Goal: Transaction & Acquisition: Book appointment/travel/reservation

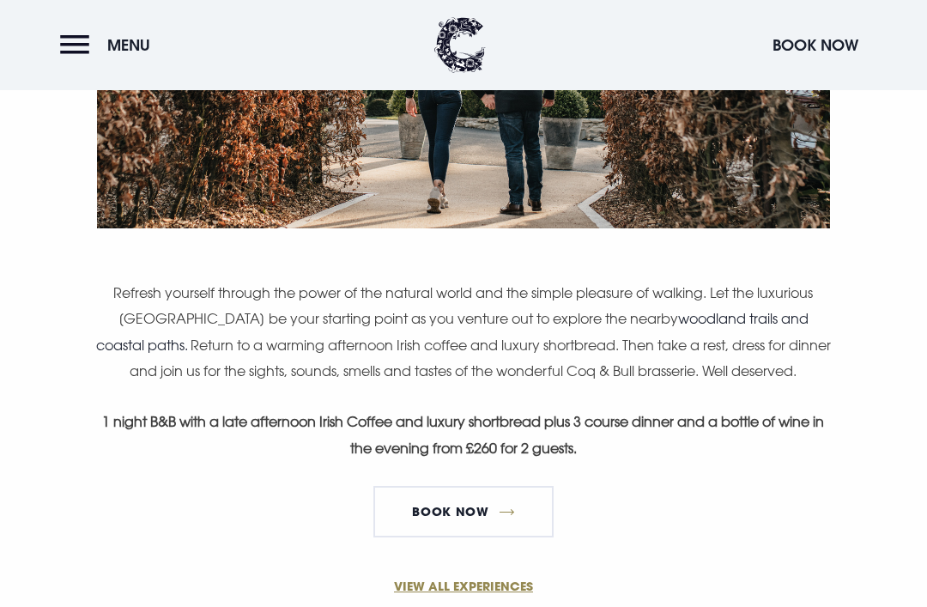
scroll to position [1136, 0]
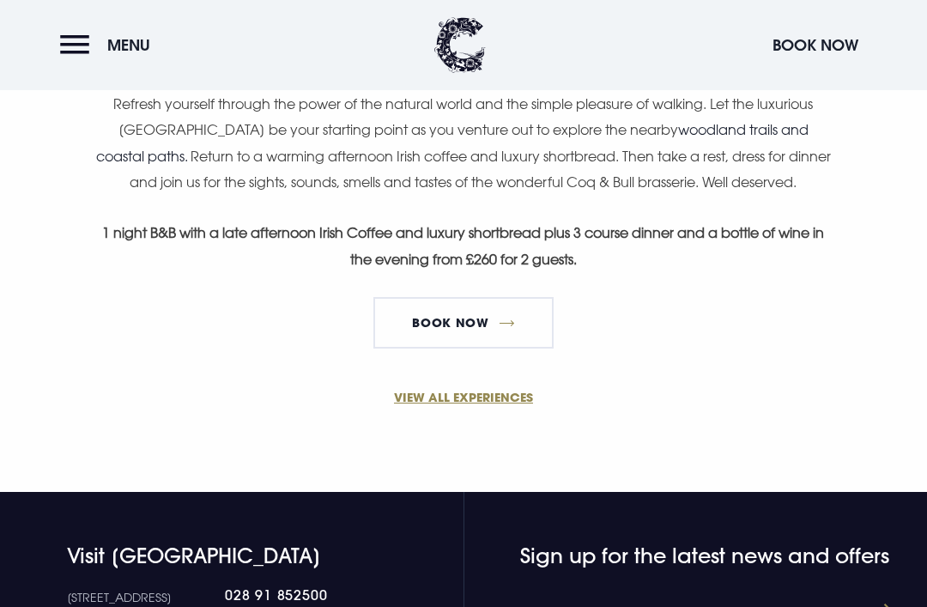
click at [492, 342] on link "Book Now" at bounding box center [463, 323] width 180 height 52
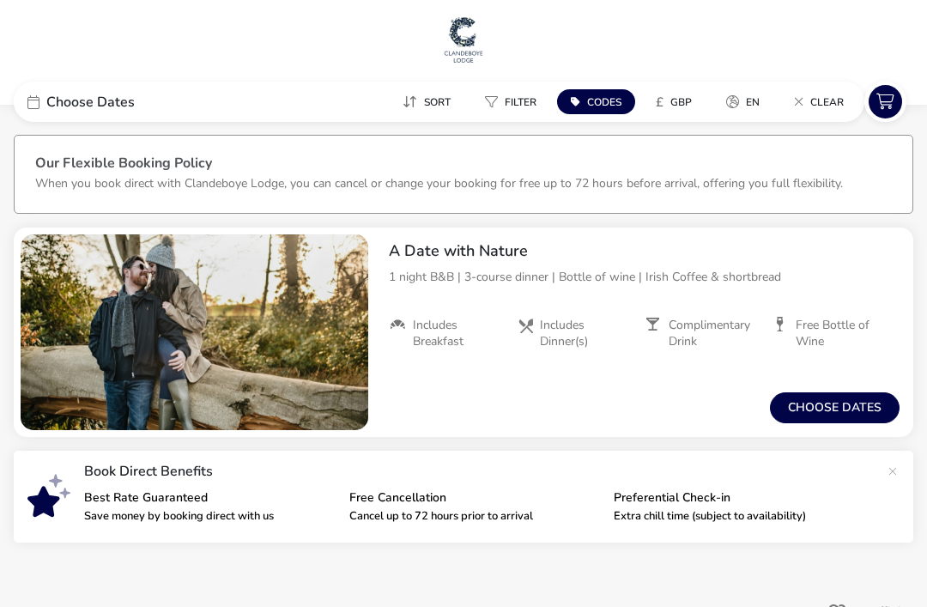
scroll to position [48, 0]
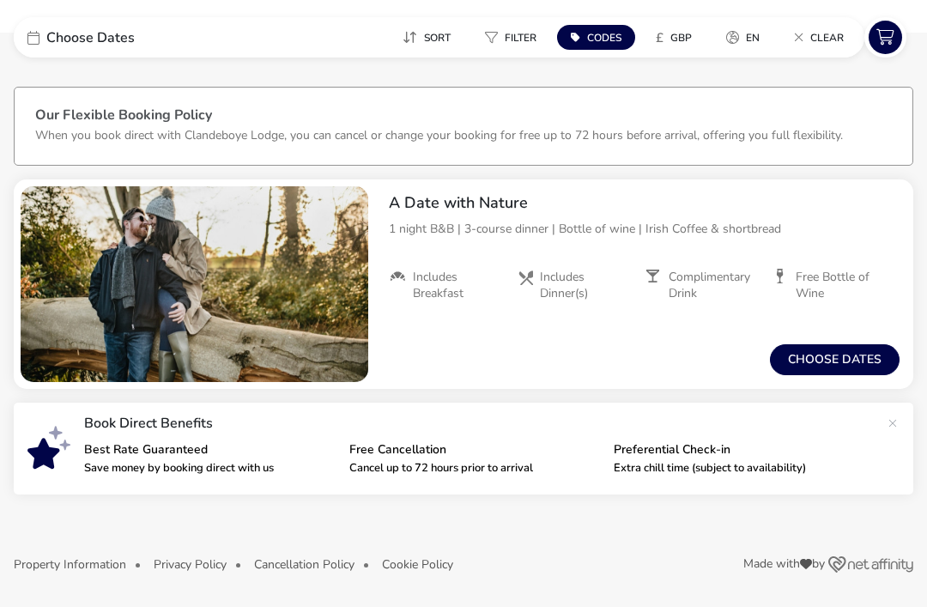
click at [846, 364] on button "Choose dates" at bounding box center [835, 359] width 130 height 31
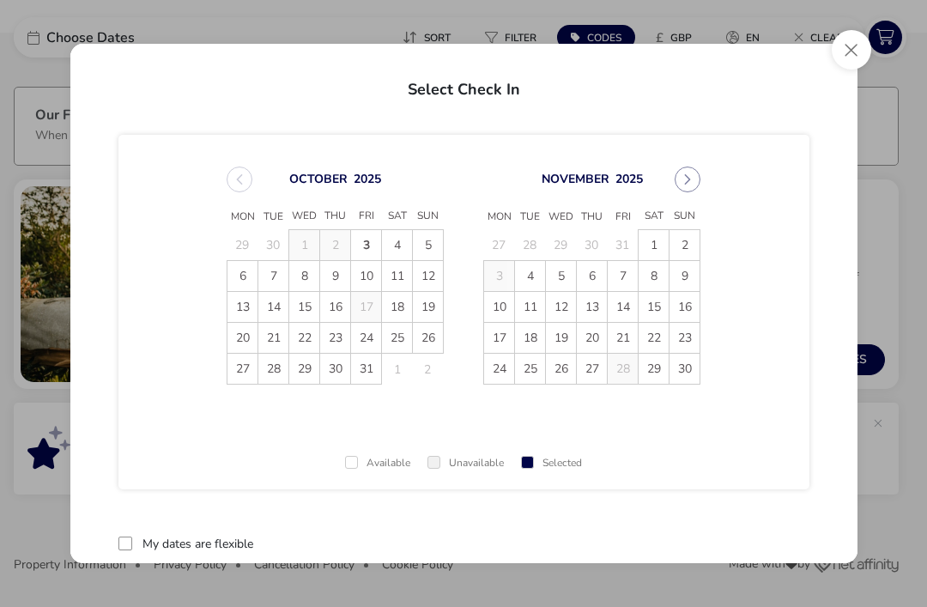
click at [655, 277] on span "8" at bounding box center [654, 276] width 30 height 30
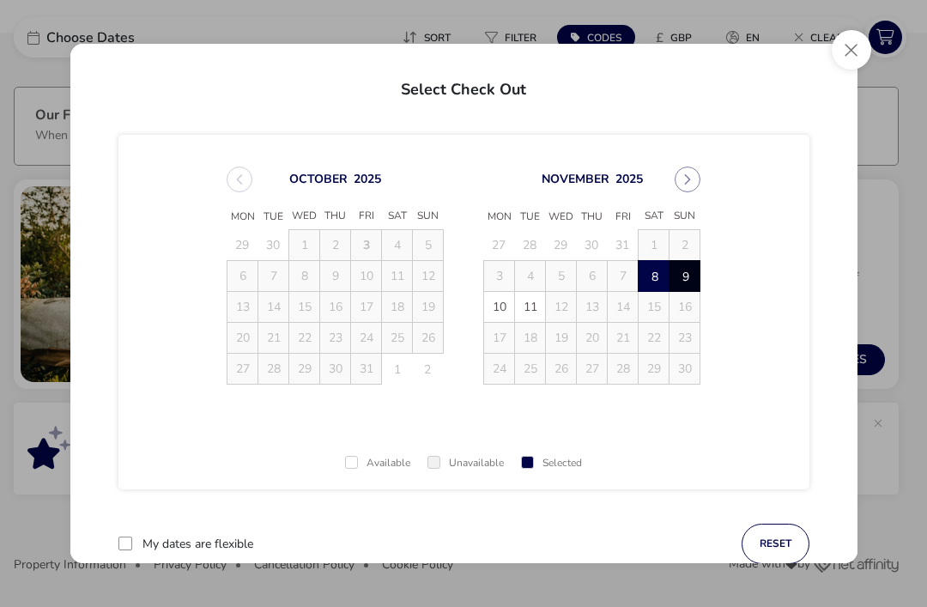
click at [684, 280] on span "9" at bounding box center [686, 277] width 30 height 30
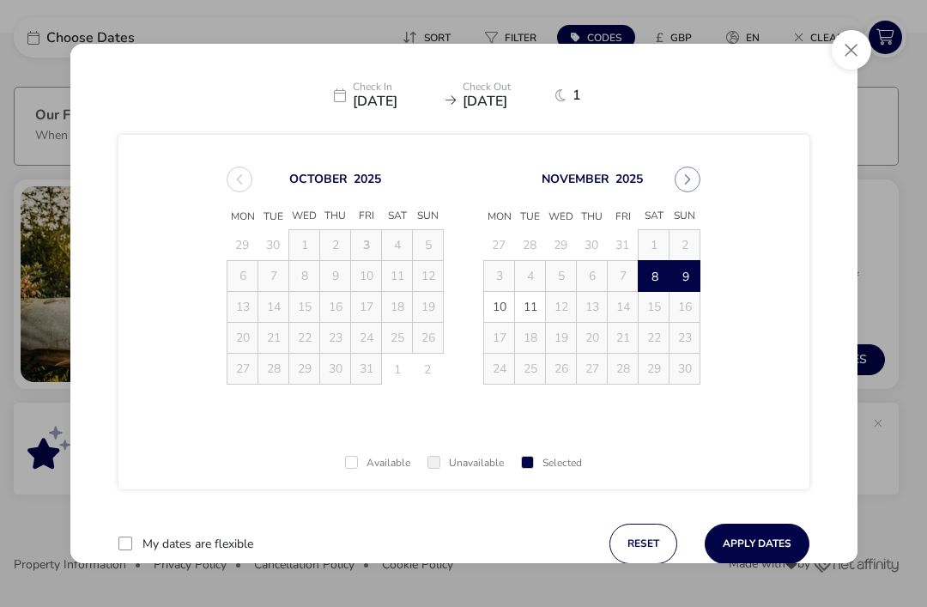
click at [781, 543] on button "Apply Dates" at bounding box center [757, 544] width 105 height 40
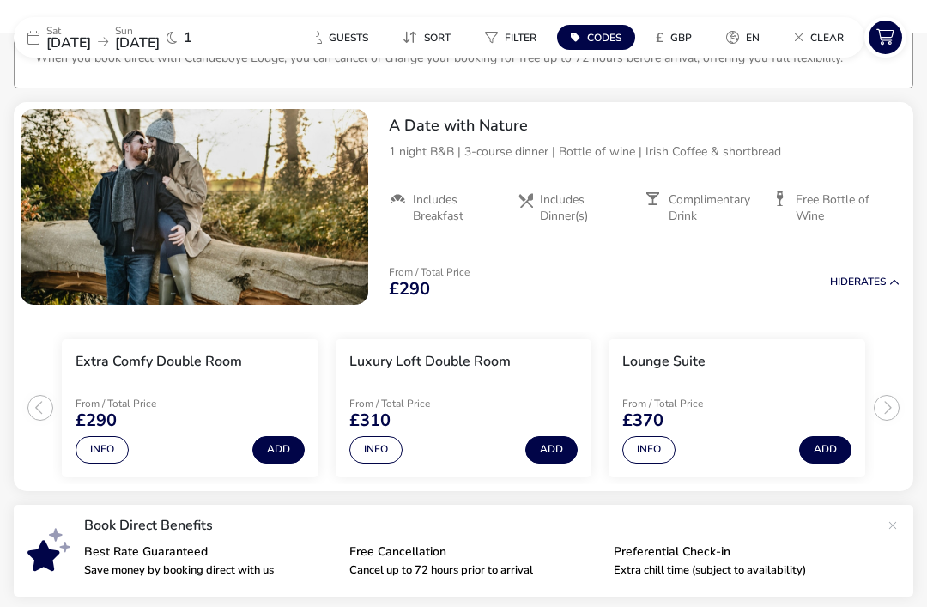
scroll to position [140, 0]
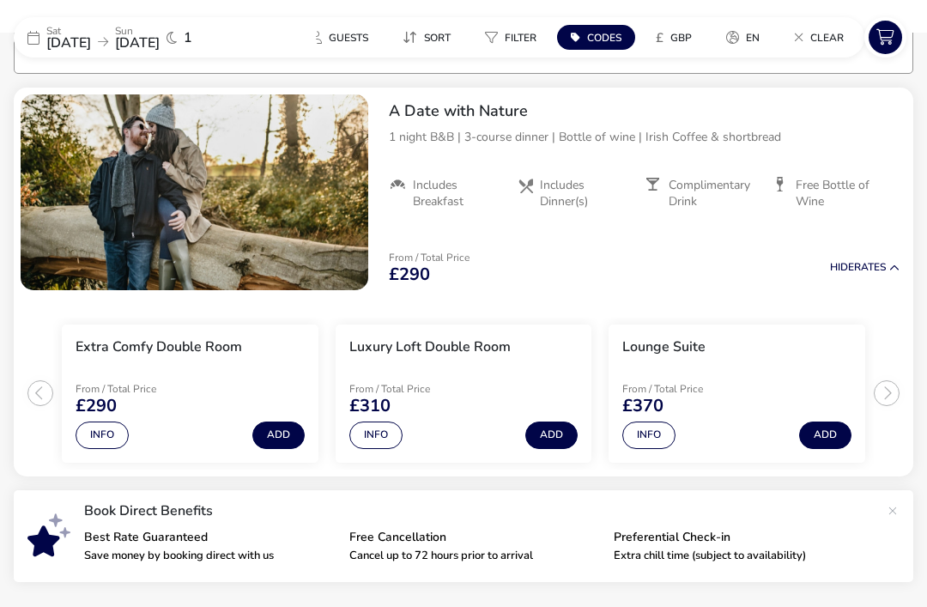
click at [890, 386] on ul "Extra Comfy Double Room From / Total Price £290 Info Add Luxury Loft Double Roo…" at bounding box center [464, 386] width 900 height 179
click at [658, 434] on button "Info" at bounding box center [648, 435] width 53 height 27
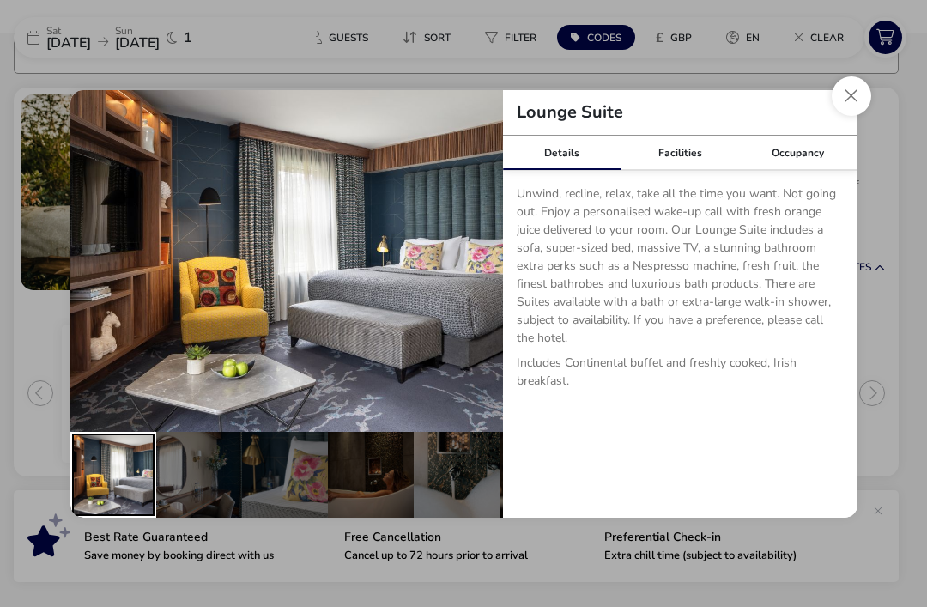
click at [105, 506] on div "details" at bounding box center [113, 475] width 86 height 86
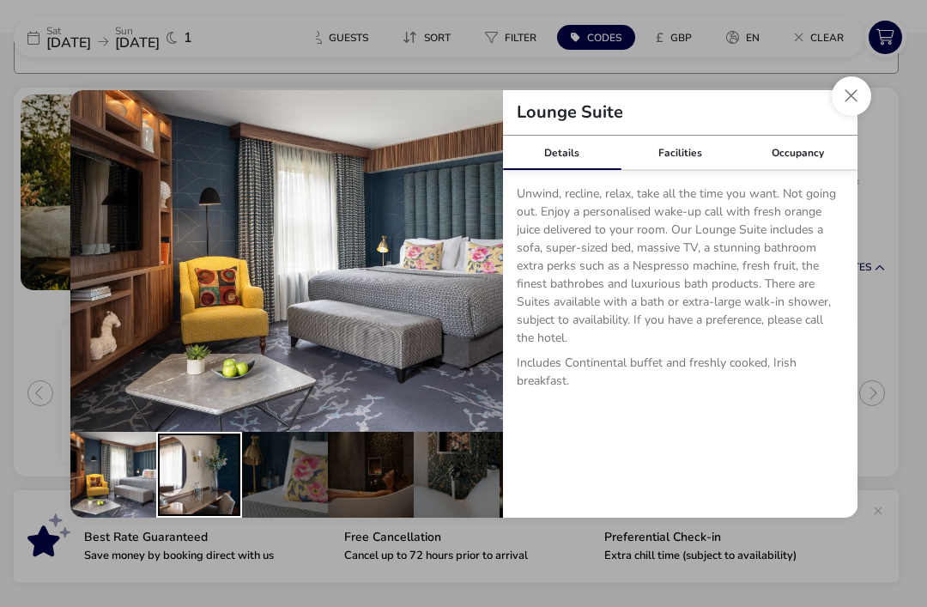
click at [203, 473] on div "details" at bounding box center [199, 475] width 86 height 86
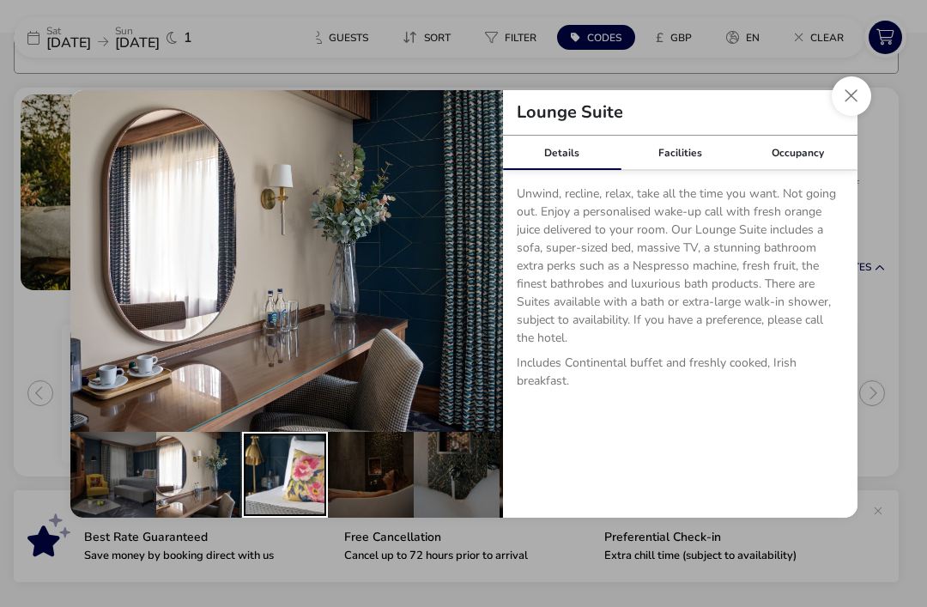
click at [301, 485] on div "details" at bounding box center [285, 475] width 86 height 86
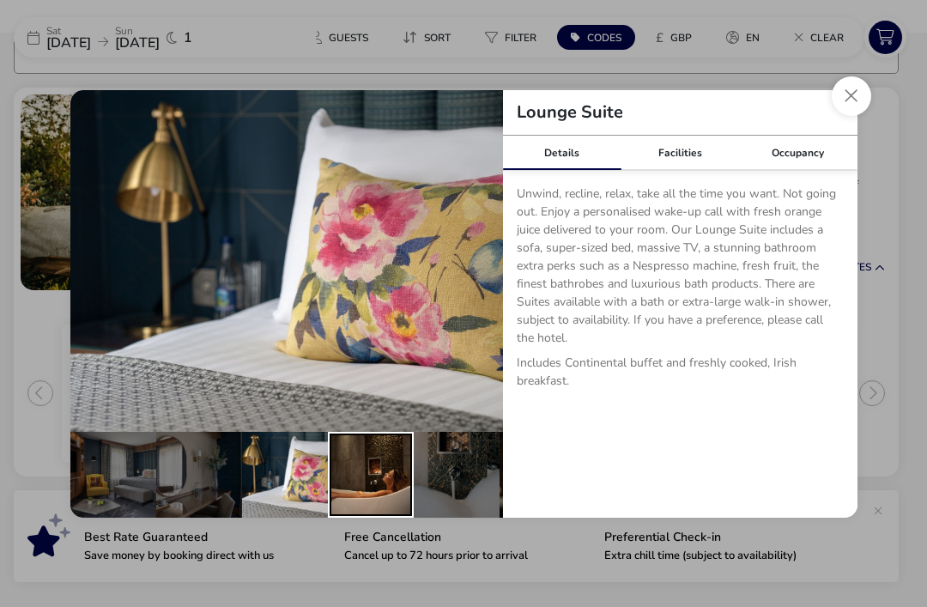
click at [374, 483] on div "details" at bounding box center [371, 475] width 86 height 86
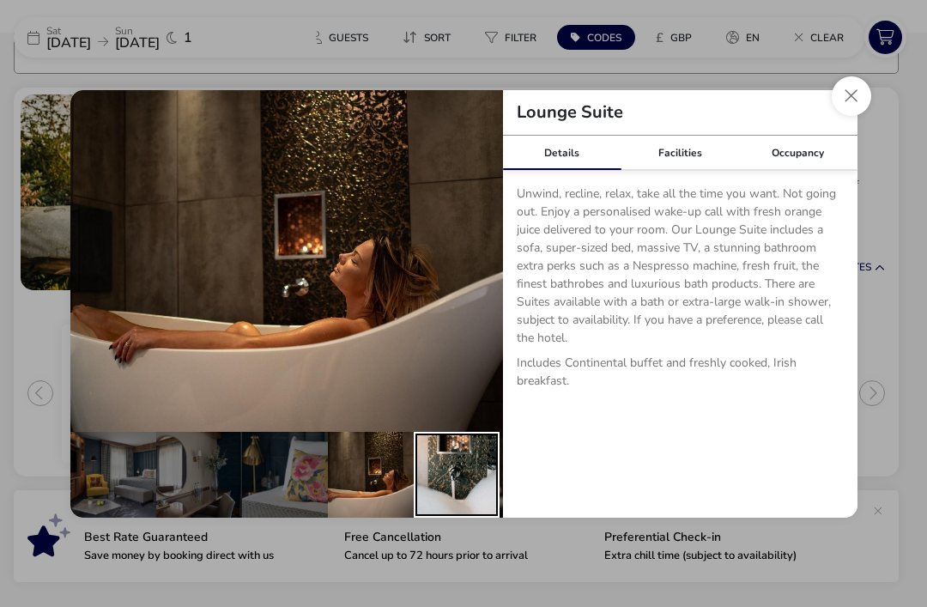
click at [446, 495] on div "details" at bounding box center [457, 475] width 86 height 86
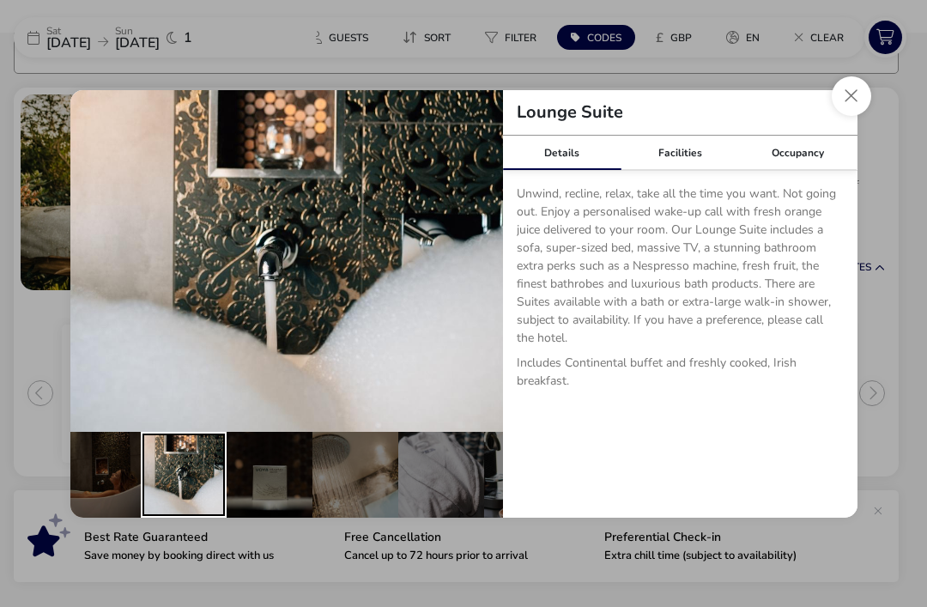
scroll to position [0, 271]
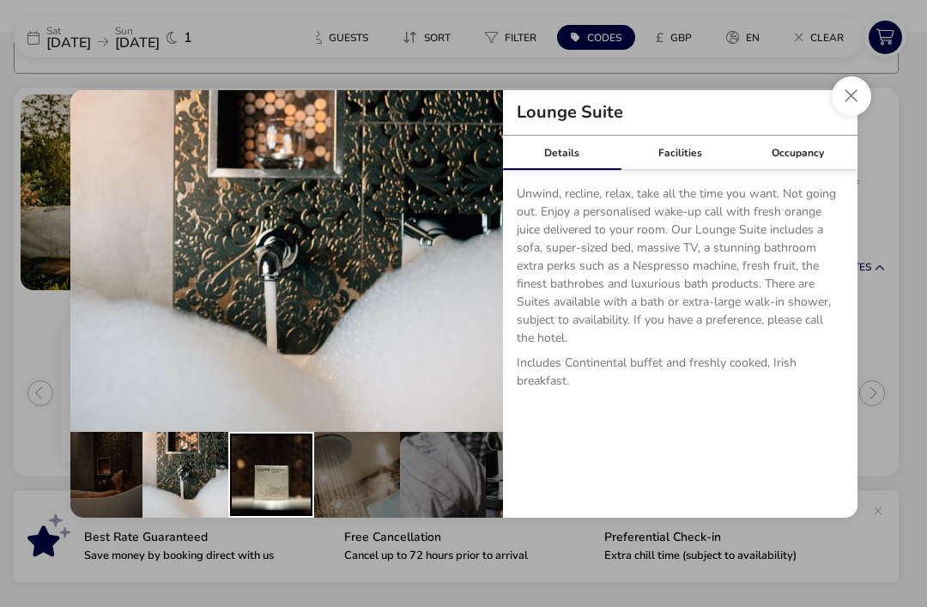
click at [273, 489] on div "details" at bounding box center [271, 475] width 86 height 86
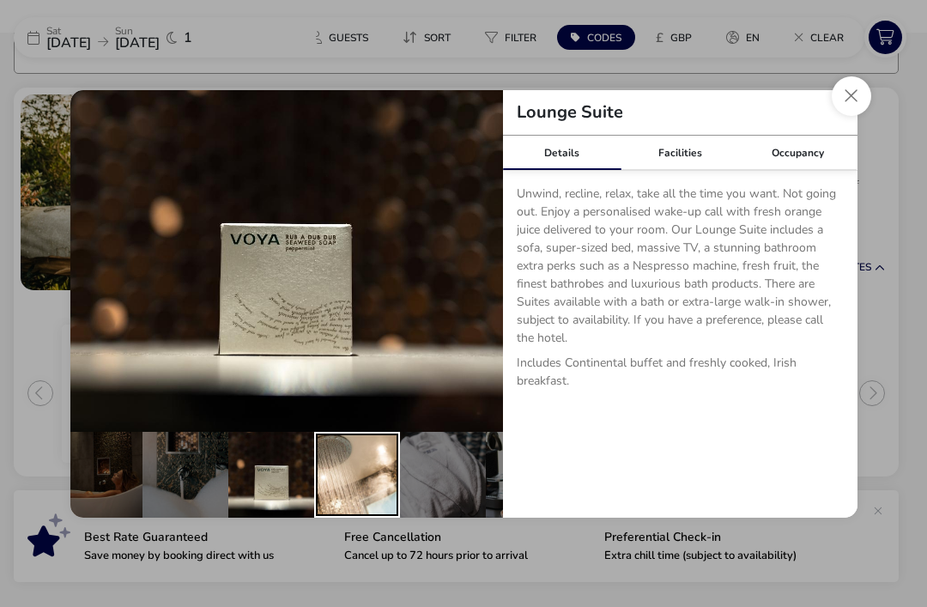
click at [352, 480] on div "details" at bounding box center [357, 475] width 86 height 86
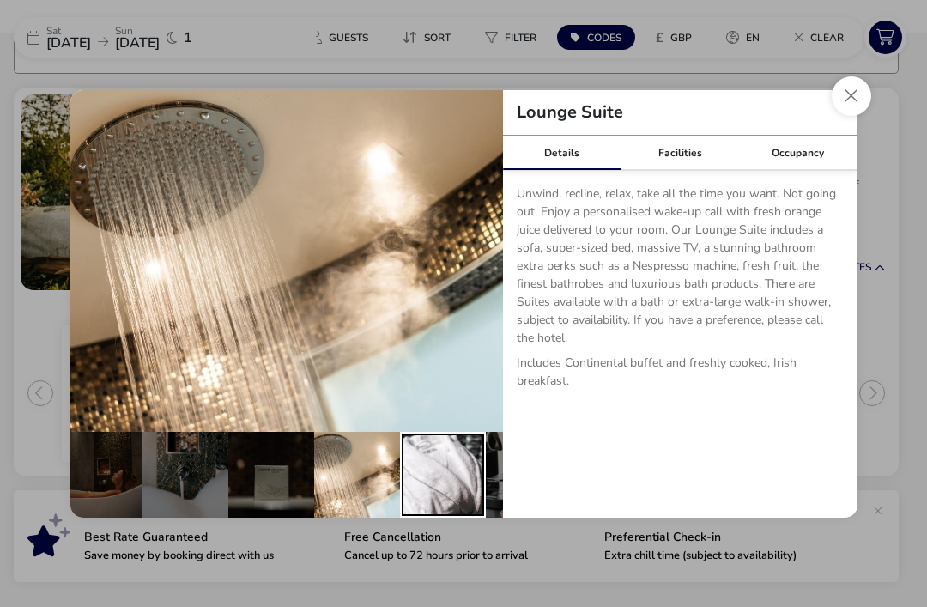
click at [443, 490] on div "details" at bounding box center [443, 475] width 86 height 86
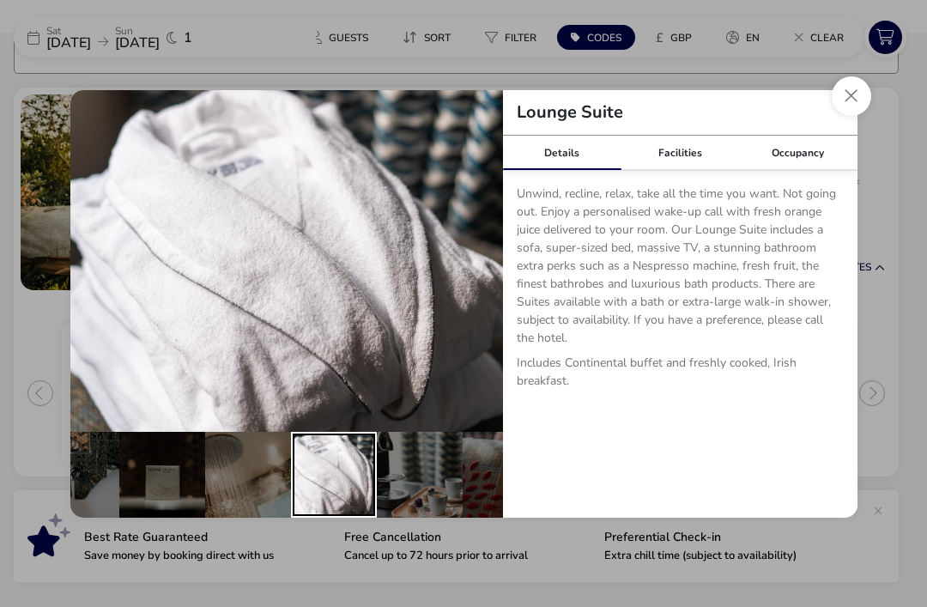
scroll to position [0, 425]
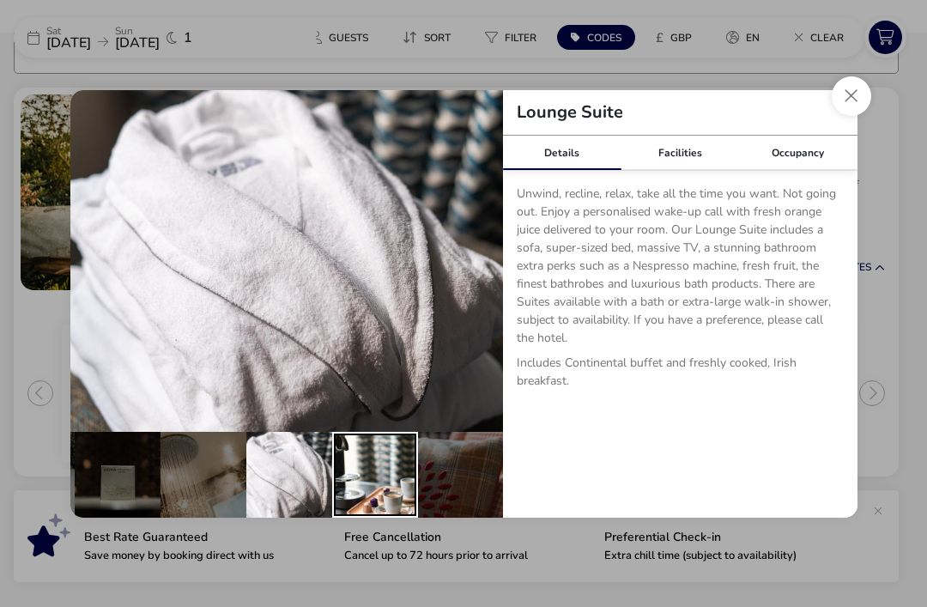
click at [377, 483] on div "details" at bounding box center [375, 475] width 86 height 86
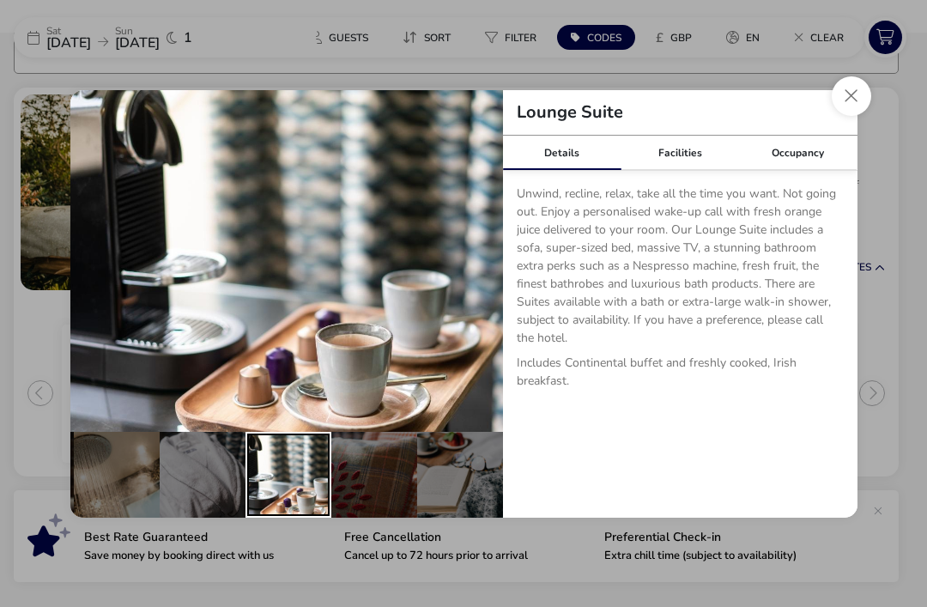
scroll to position [0, 512]
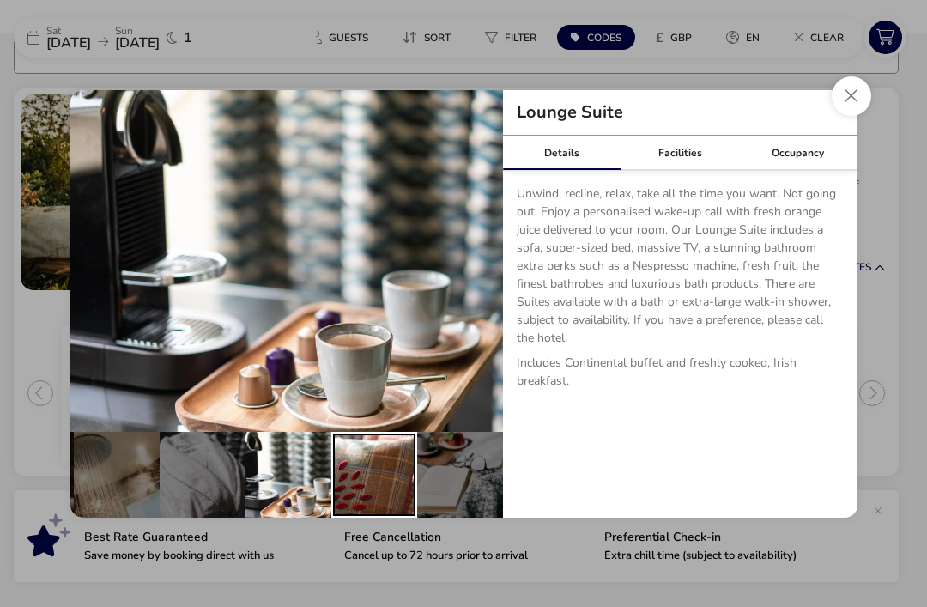
click at [377, 479] on div "details" at bounding box center [374, 475] width 86 height 86
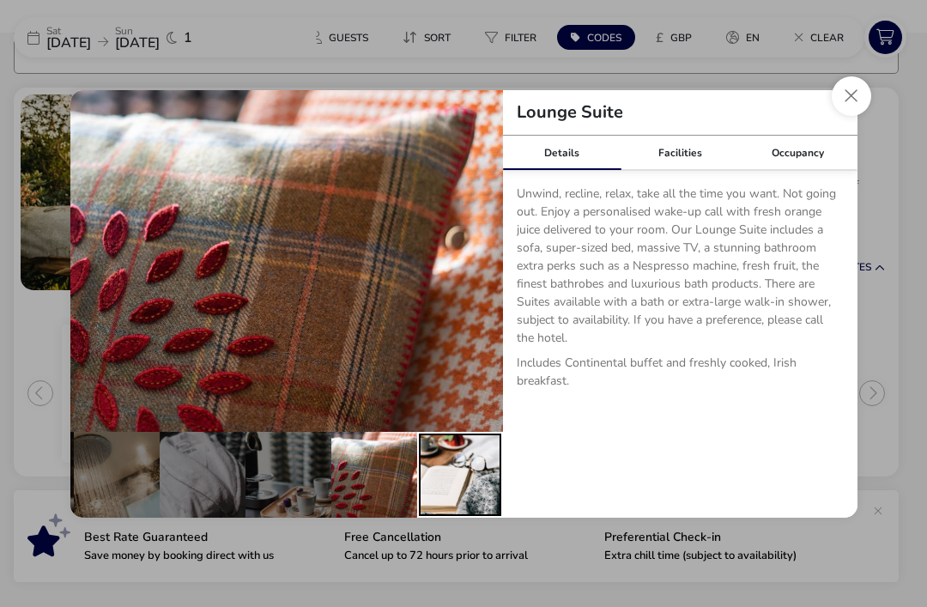
click at [447, 469] on div "details" at bounding box center [460, 475] width 86 height 86
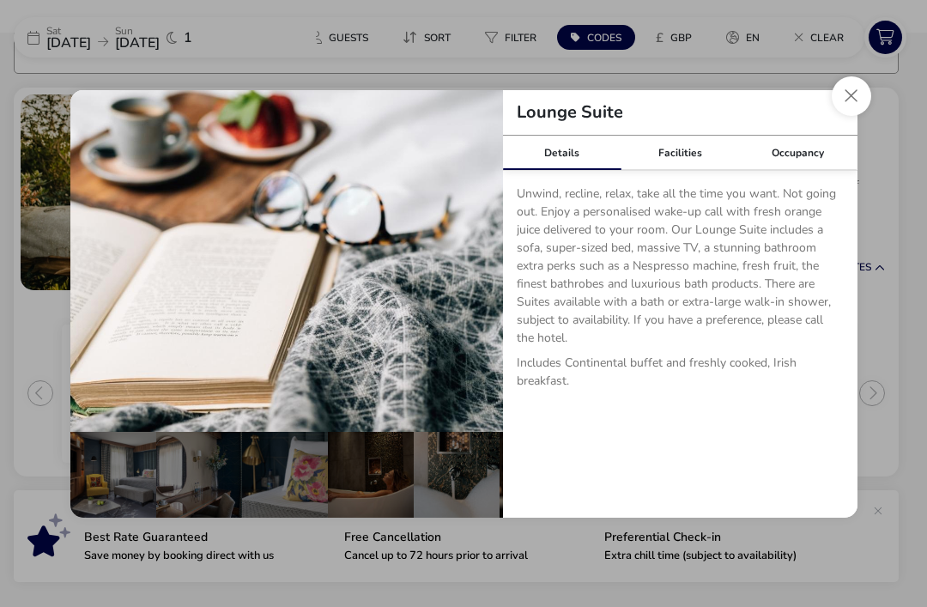
scroll to position [0, 0]
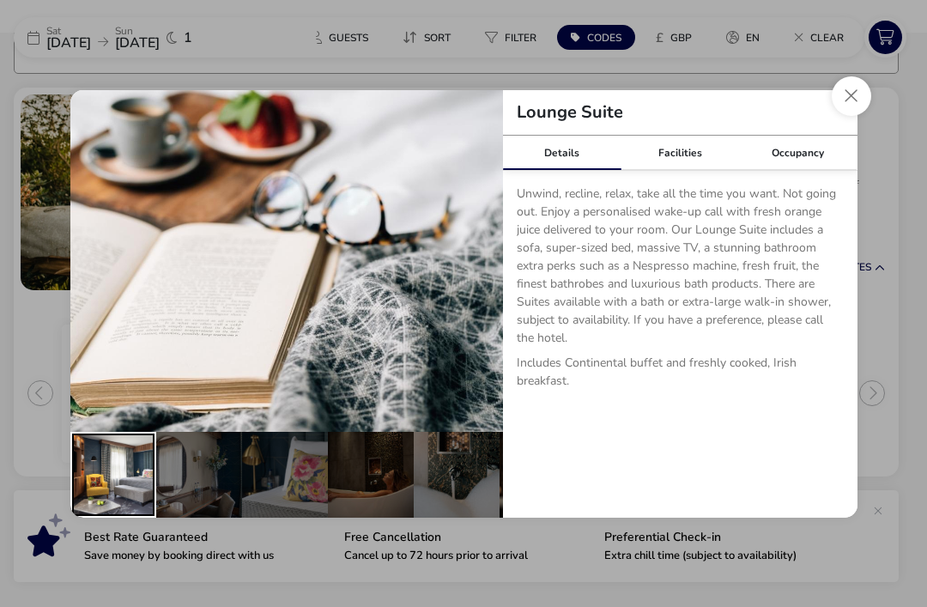
click at [137, 471] on div "details" at bounding box center [113, 475] width 86 height 86
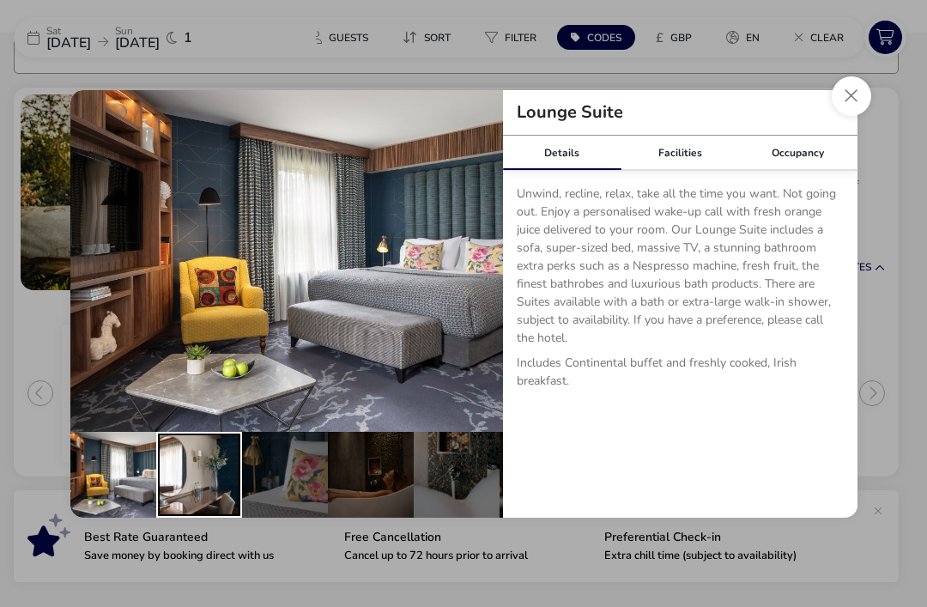
click at [203, 485] on div "details" at bounding box center [199, 475] width 86 height 86
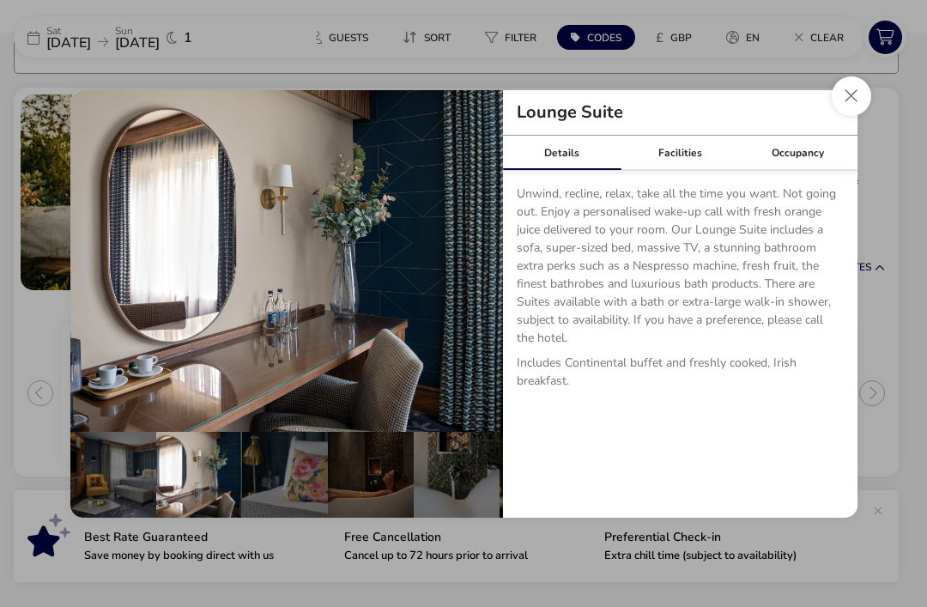
click at [846, 101] on button "Close dialog" at bounding box center [851, 95] width 39 height 39
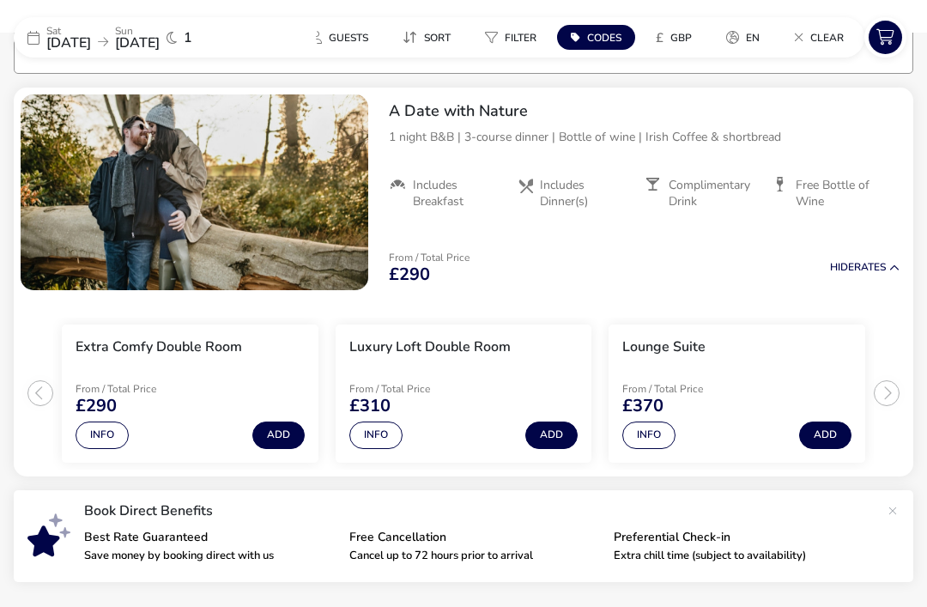
click at [370, 444] on button "Info" at bounding box center [375, 435] width 53 height 27
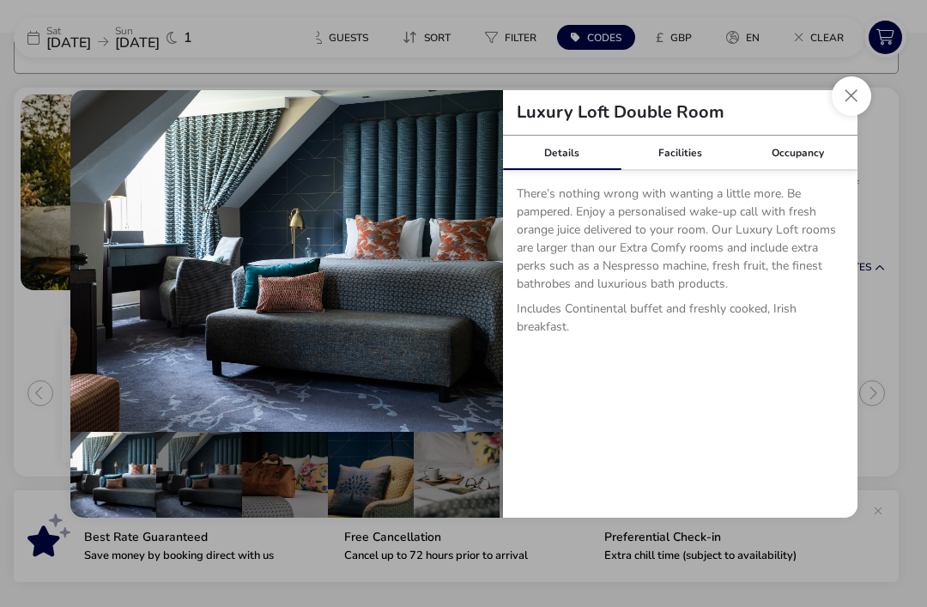
click at [205, 488] on div "details" at bounding box center [199, 475] width 86 height 86
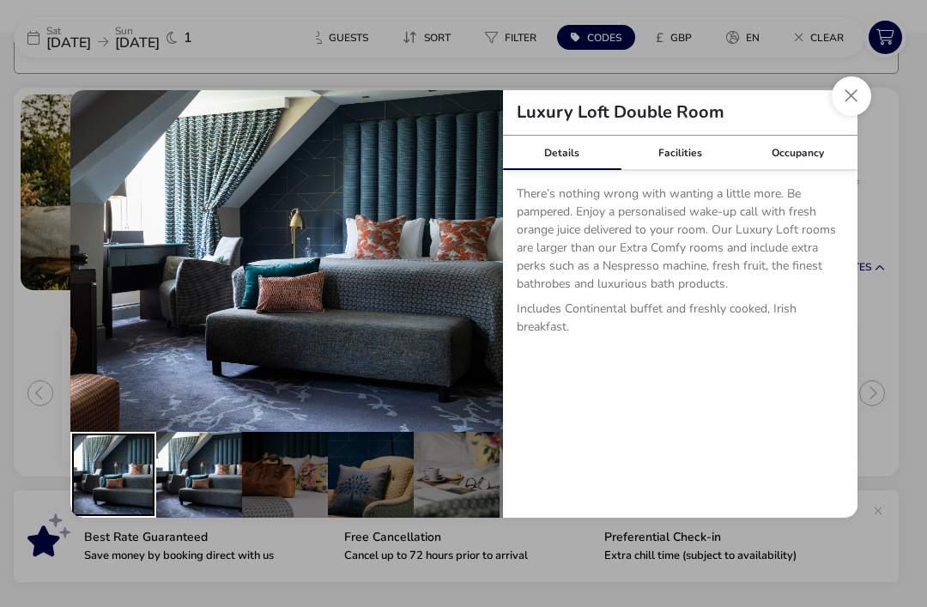
click at [103, 484] on div "details" at bounding box center [113, 475] width 86 height 86
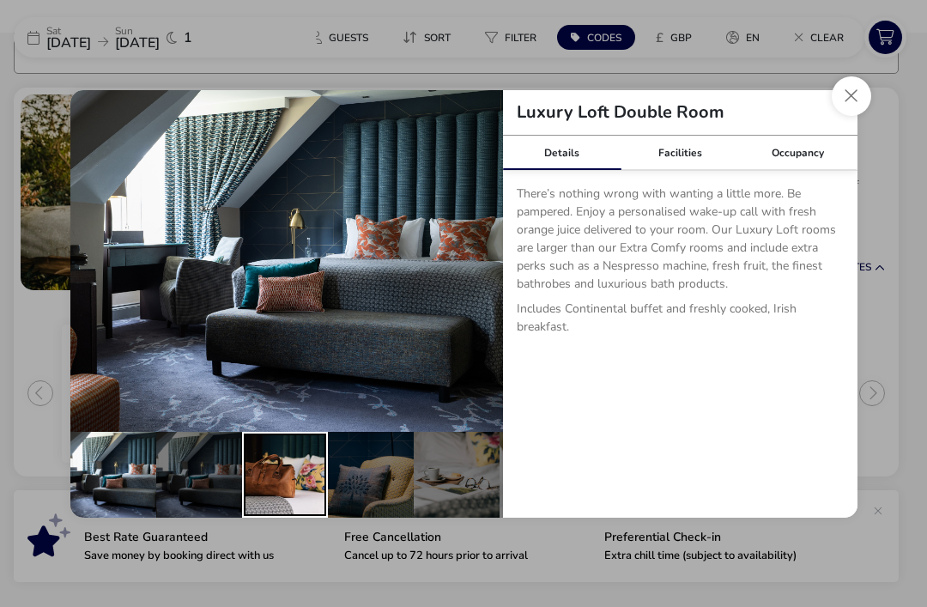
click at [278, 481] on div "details" at bounding box center [285, 475] width 86 height 86
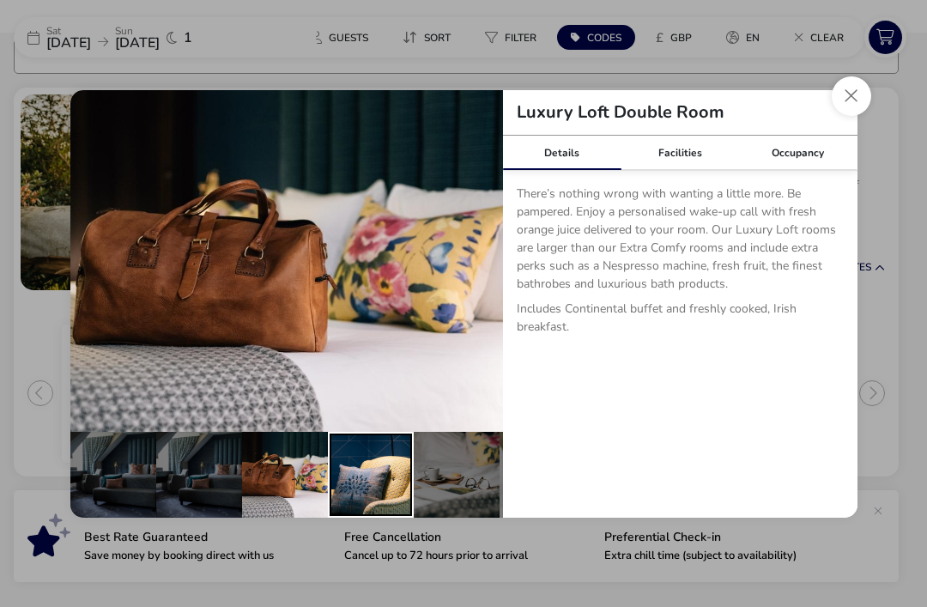
click at [367, 489] on div "details" at bounding box center [371, 475] width 86 height 86
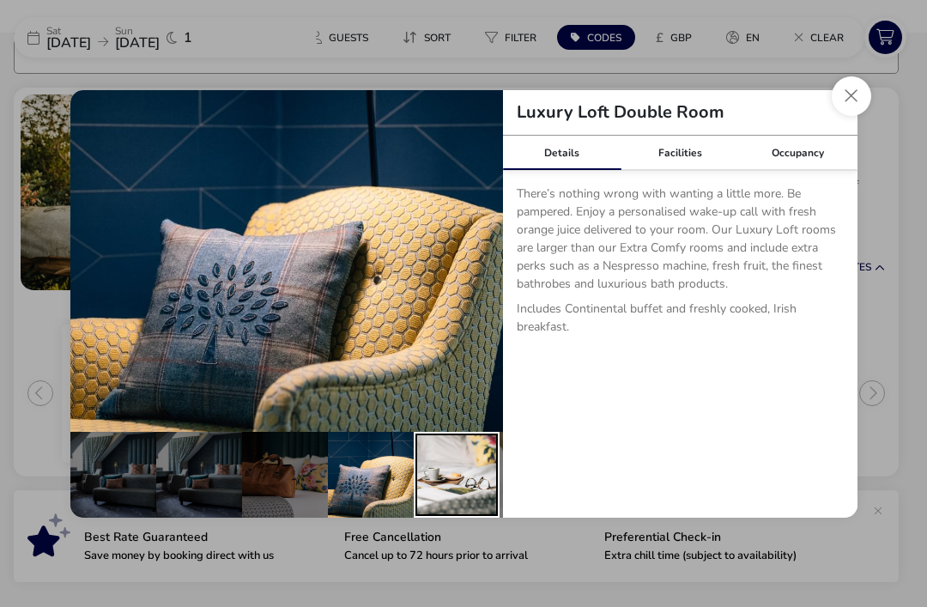
click at [448, 476] on div "details" at bounding box center [457, 475] width 86 height 86
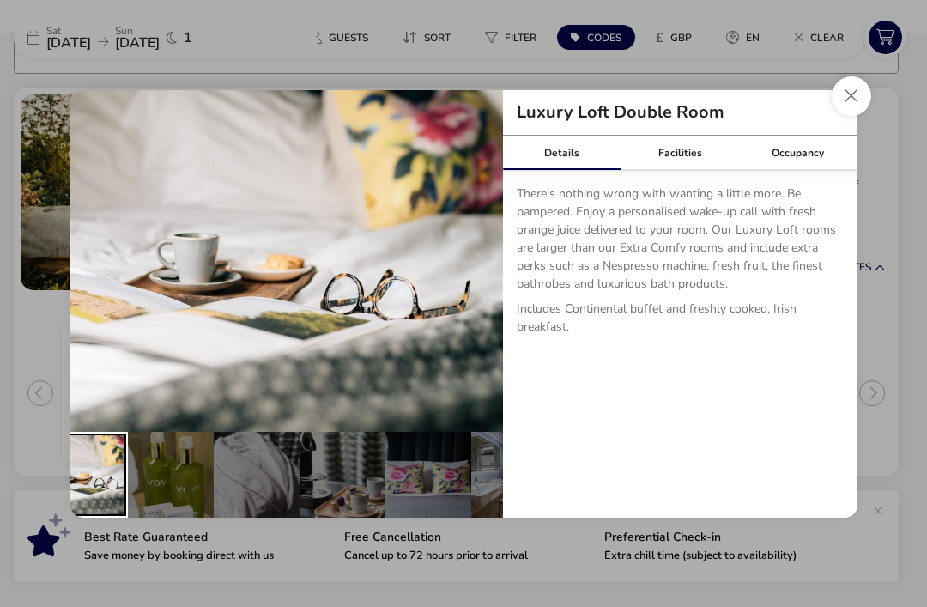
scroll to position [0, 380]
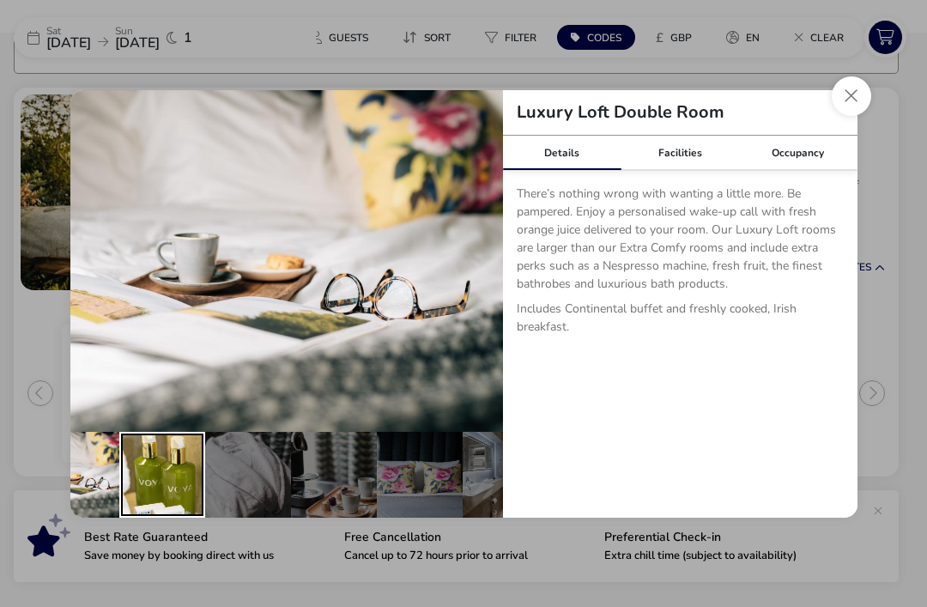
click at [149, 474] on div "details" at bounding box center [162, 475] width 86 height 86
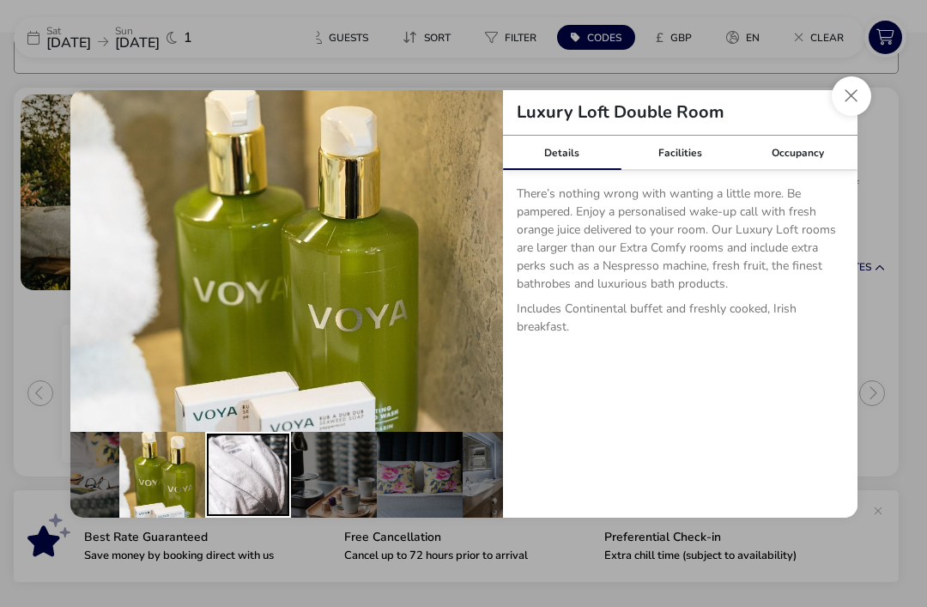
click at [239, 483] on div "details" at bounding box center [248, 475] width 86 height 86
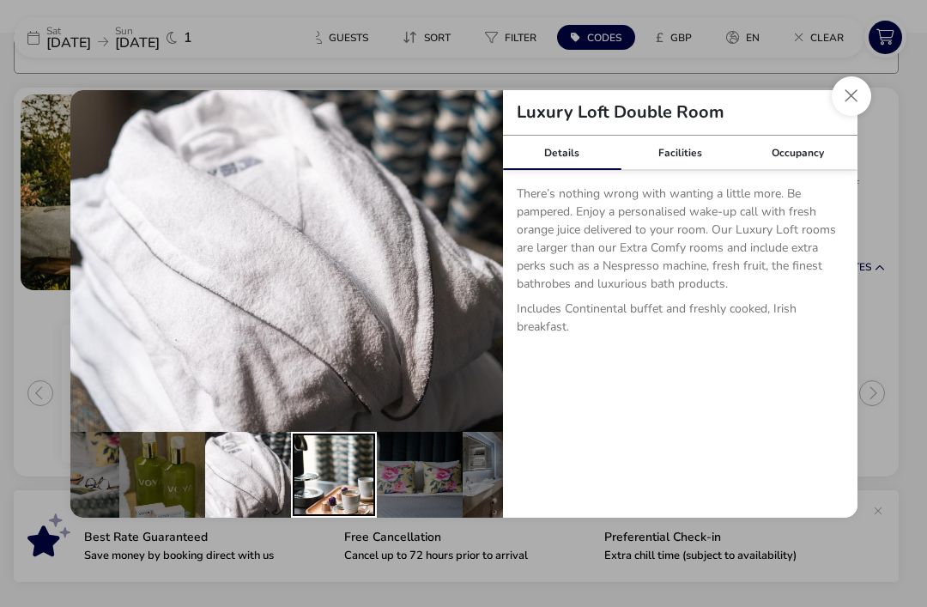
click at [332, 483] on div "details" at bounding box center [334, 475] width 86 height 86
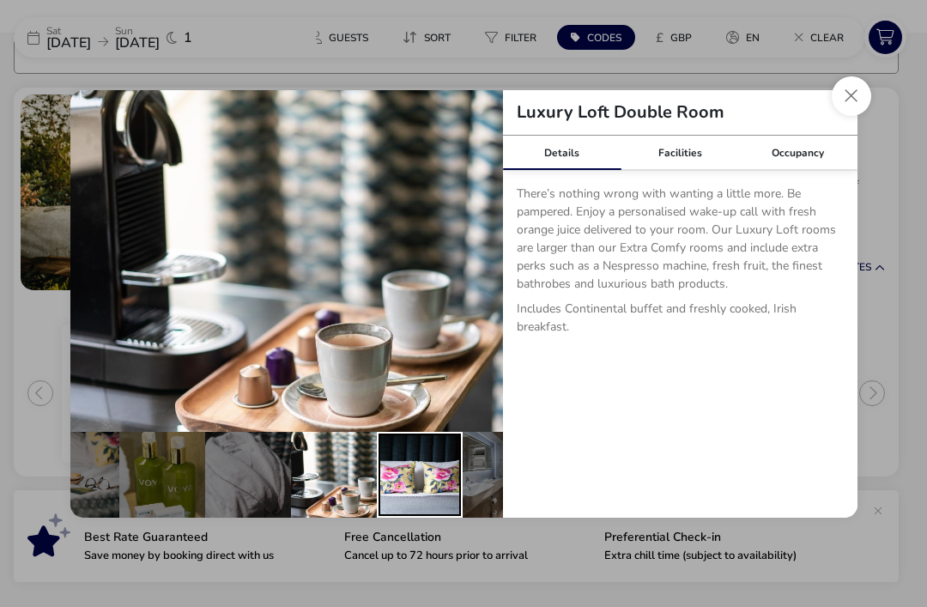
click at [422, 474] on div "details" at bounding box center [420, 475] width 86 height 86
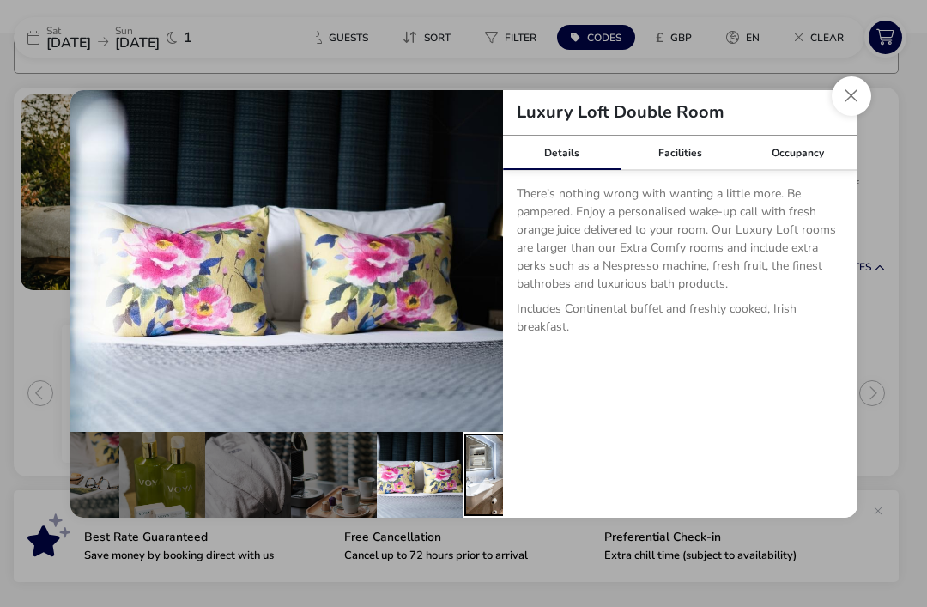
click at [478, 486] on div "details" at bounding box center [506, 475] width 86 height 86
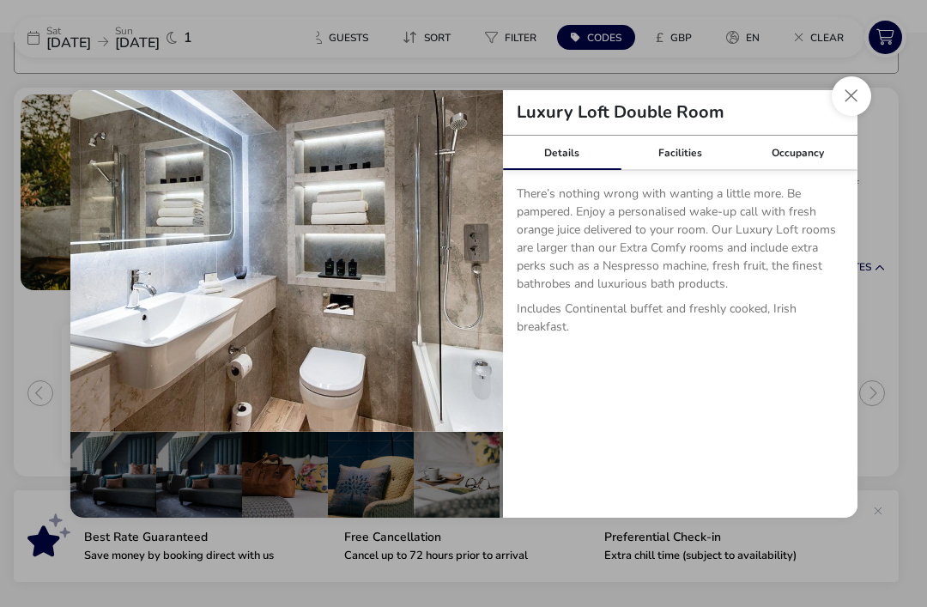
scroll to position [0, 0]
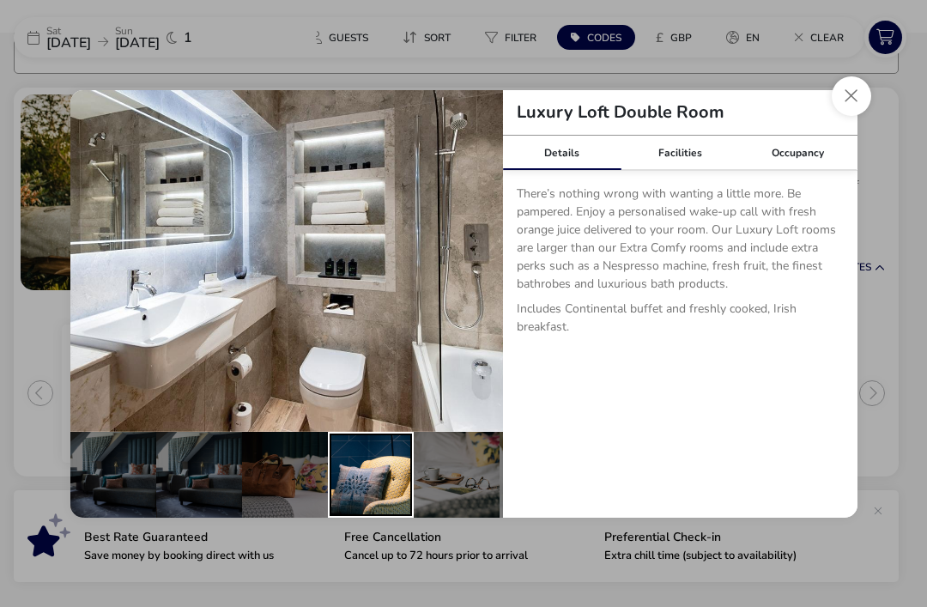
click at [380, 492] on div "details" at bounding box center [371, 475] width 86 height 86
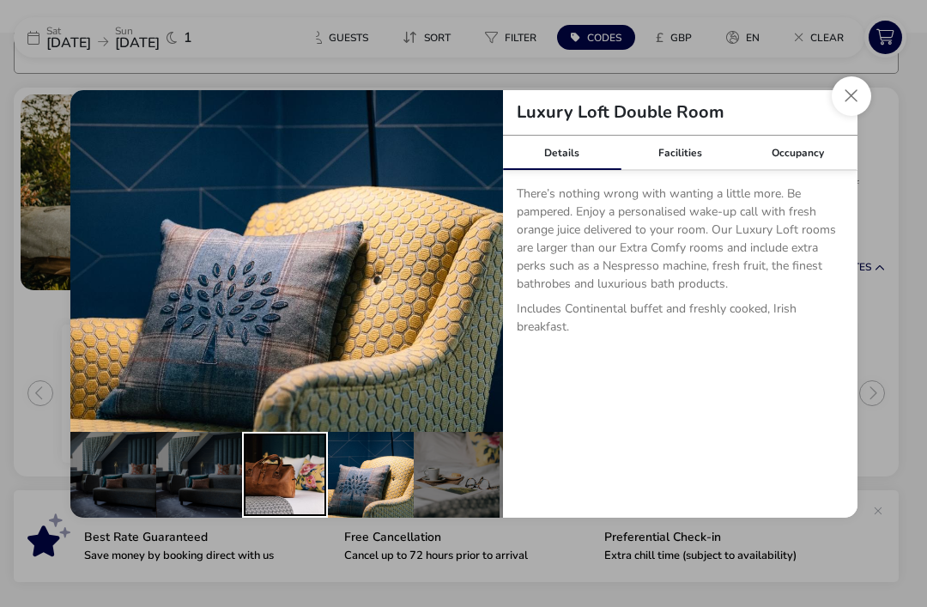
click at [306, 509] on div "details" at bounding box center [285, 475] width 86 height 86
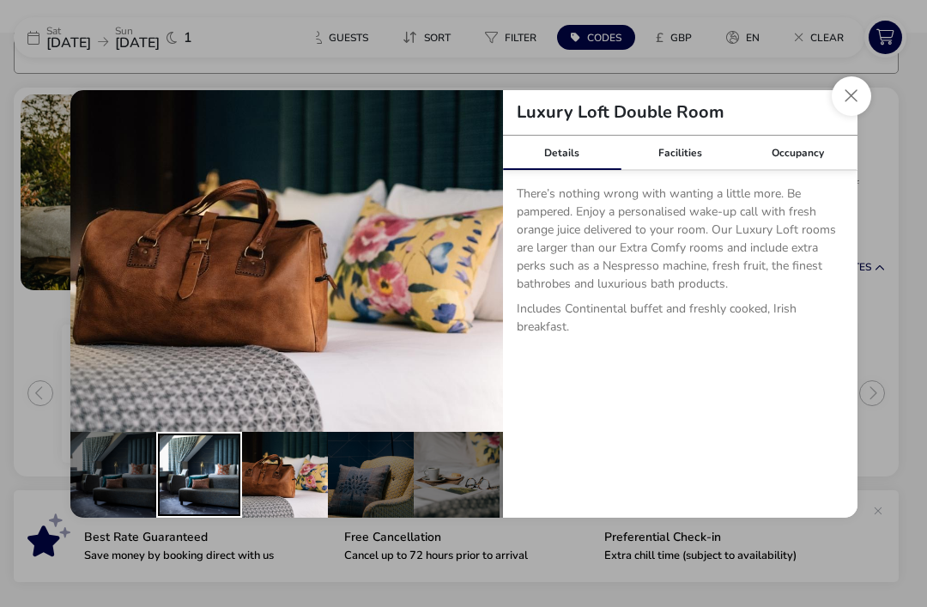
click at [218, 513] on div "details" at bounding box center [199, 475] width 86 height 86
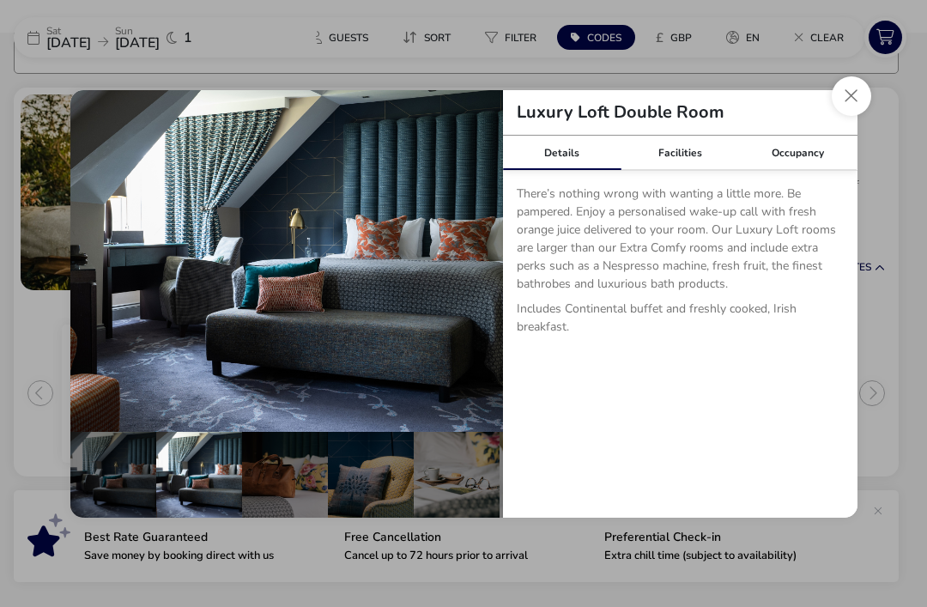
click at [854, 93] on button "Close dialog" at bounding box center [851, 95] width 39 height 39
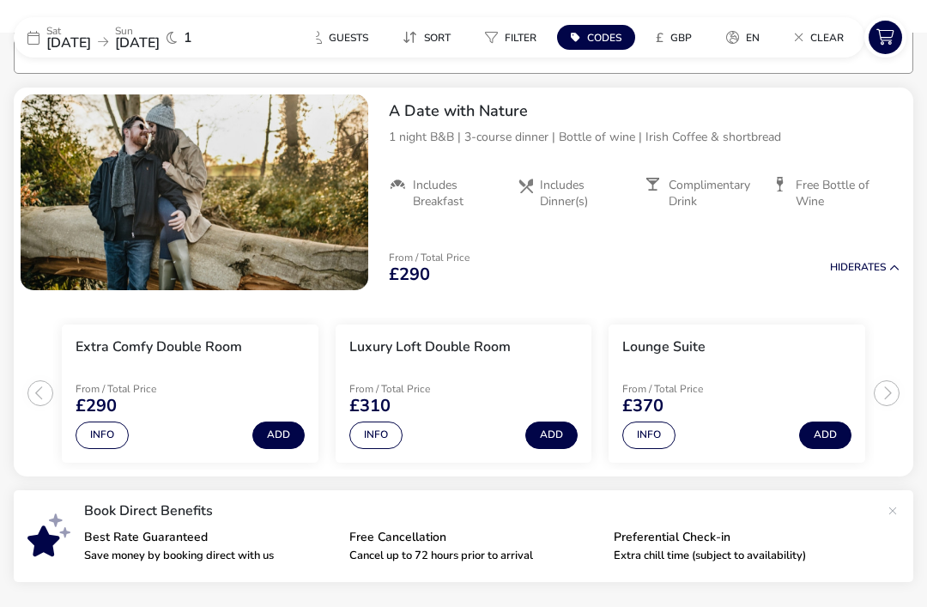
click at [104, 434] on button "Info" at bounding box center [102, 435] width 53 height 27
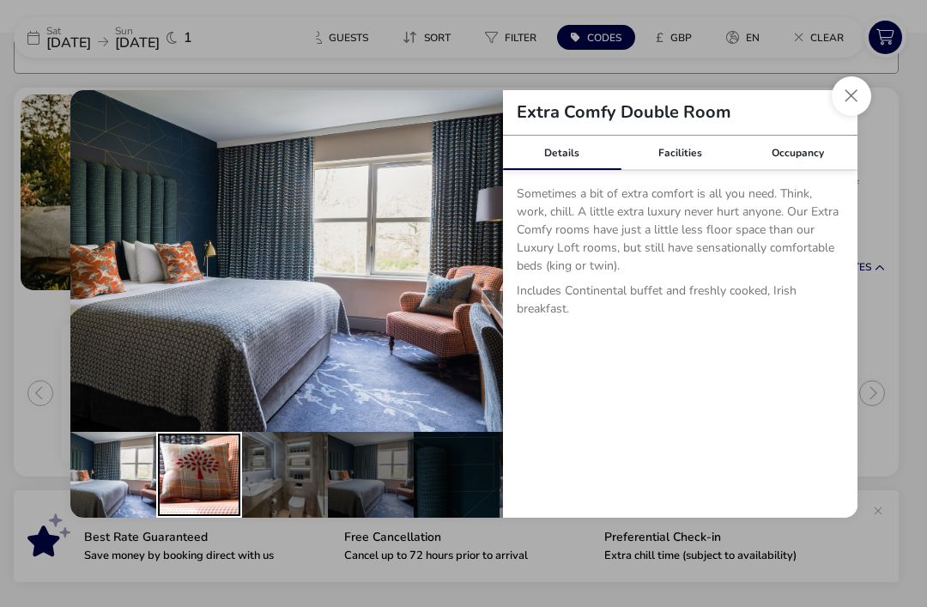
click at [209, 479] on div "details" at bounding box center [199, 475] width 86 height 86
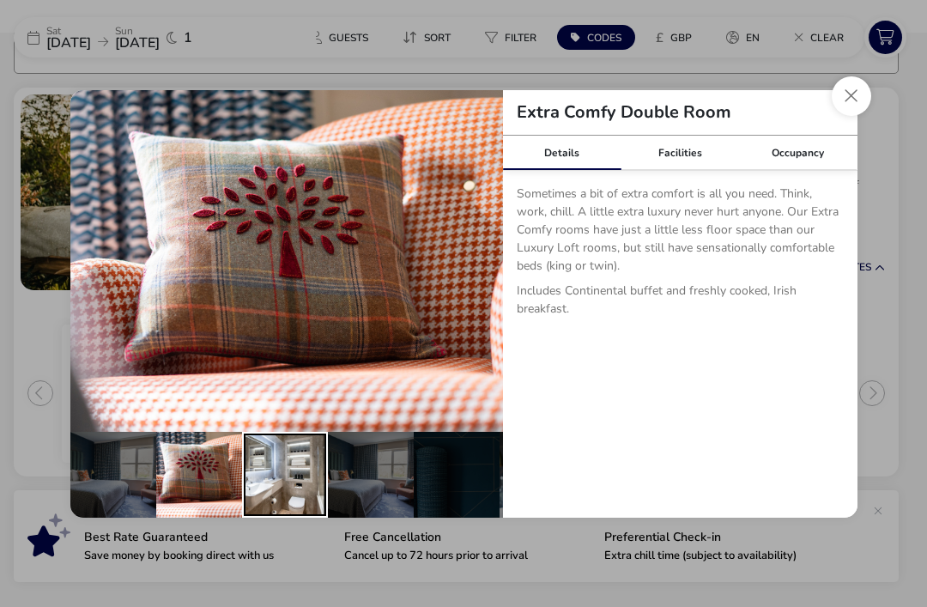
click at [284, 474] on div "details" at bounding box center [285, 475] width 86 height 86
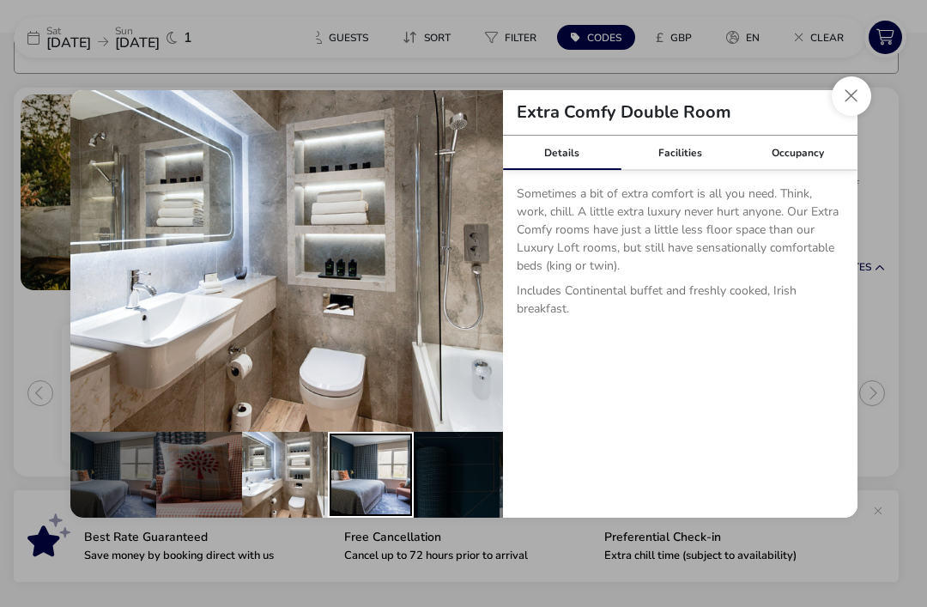
click at [369, 482] on div "details" at bounding box center [371, 475] width 86 height 86
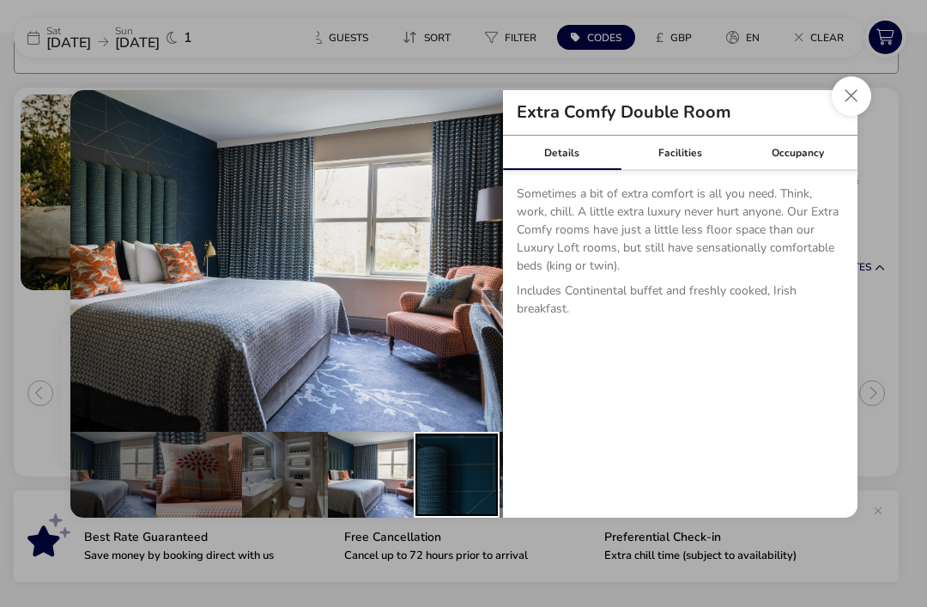
click at [445, 491] on div "details" at bounding box center [457, 475] width 86 height 86
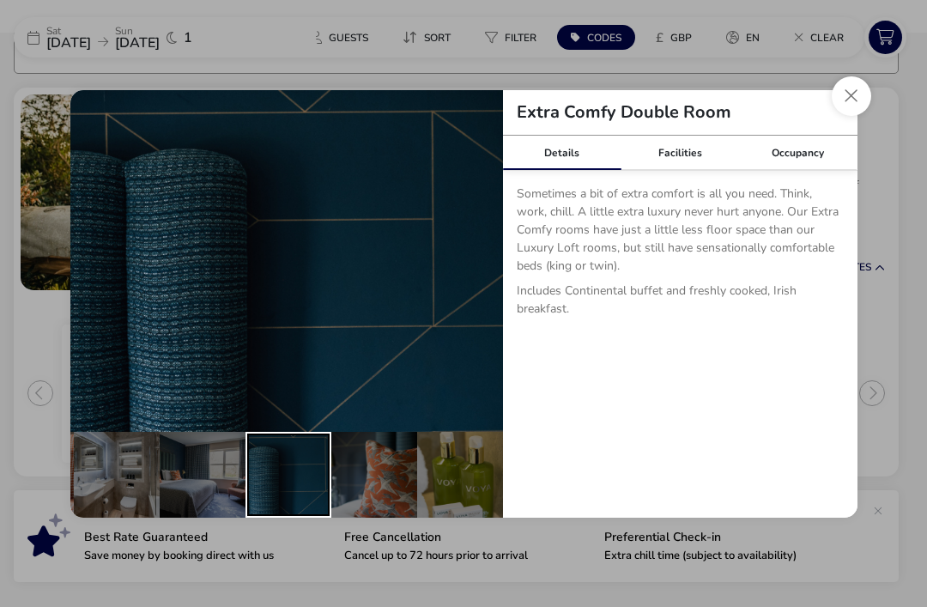
scroll to position [0, 168]
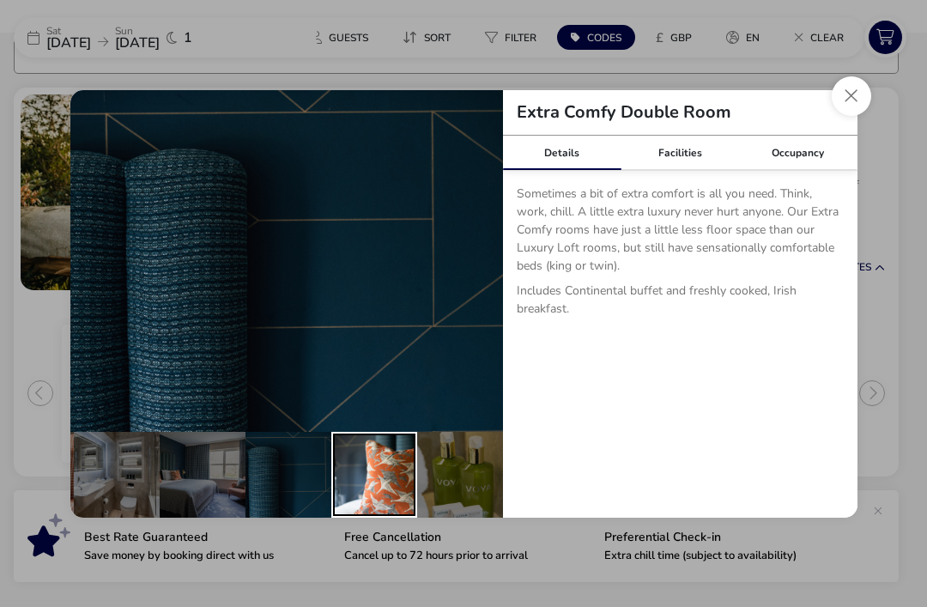
click at [388, 484] on div "details" at bounding box center [374, 475] width 86 height 86
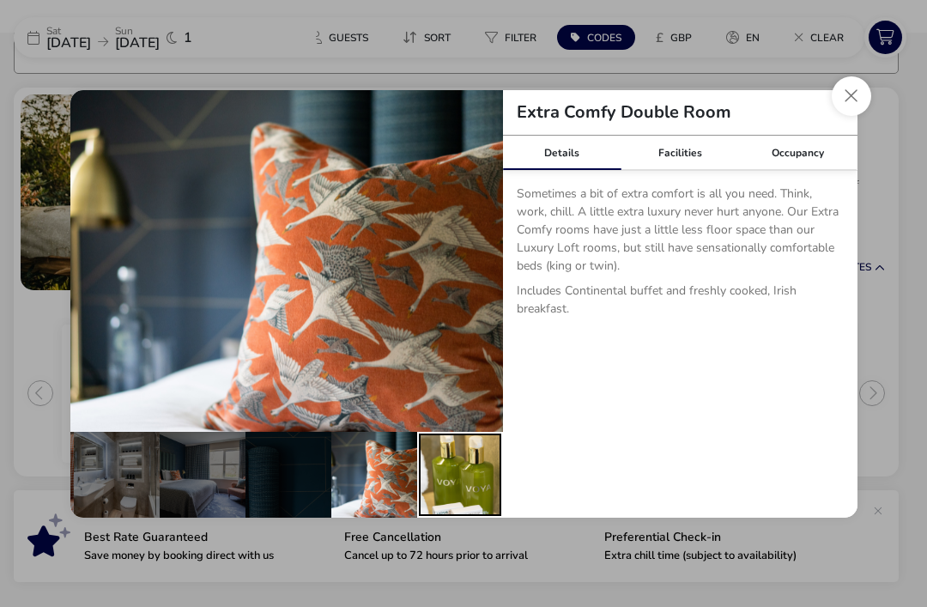
click at [467, 484] on div "details" at bounding box center [460, 475] width 86 height 86
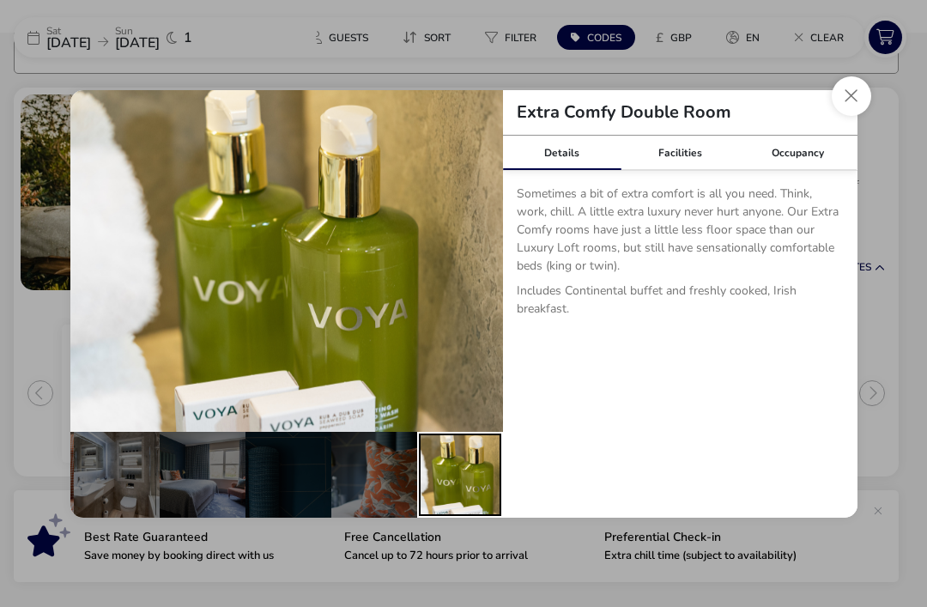
click at [842, 99] on button "Close dialog" at bounding box center [851, 95] width 39 height 39
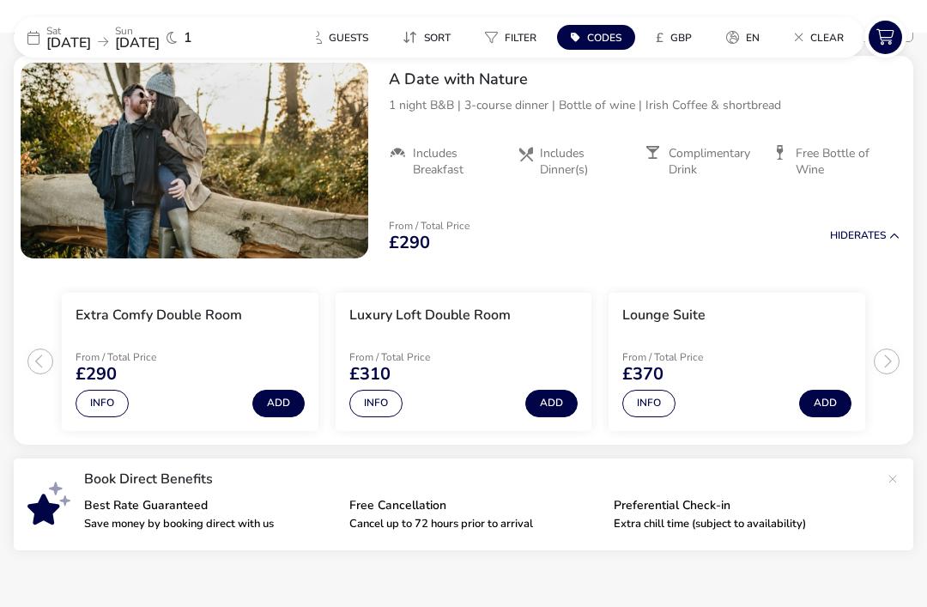
scroll to position [0, 0]
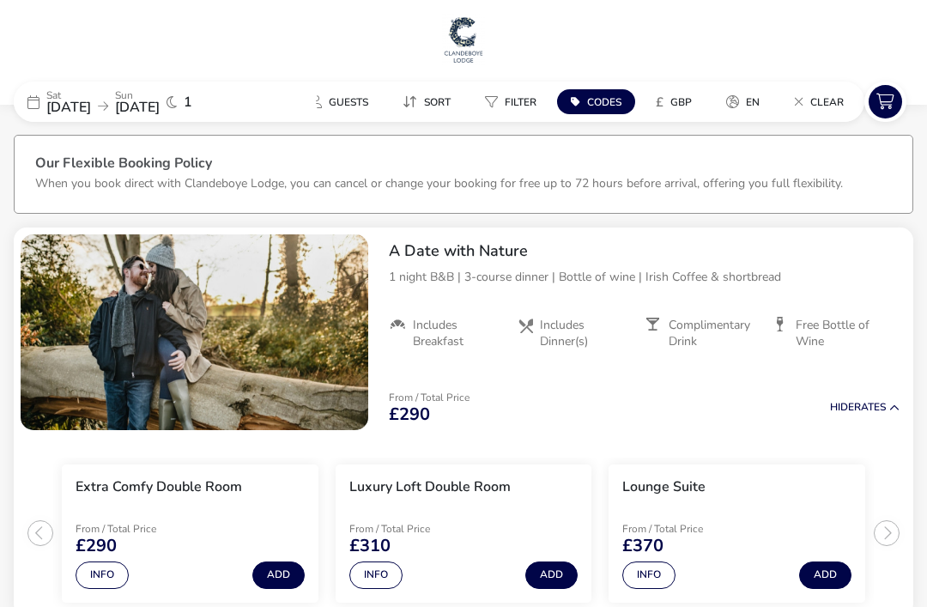
click at [463, 47] on img at bounding box center [463, 40] width 43 height 52
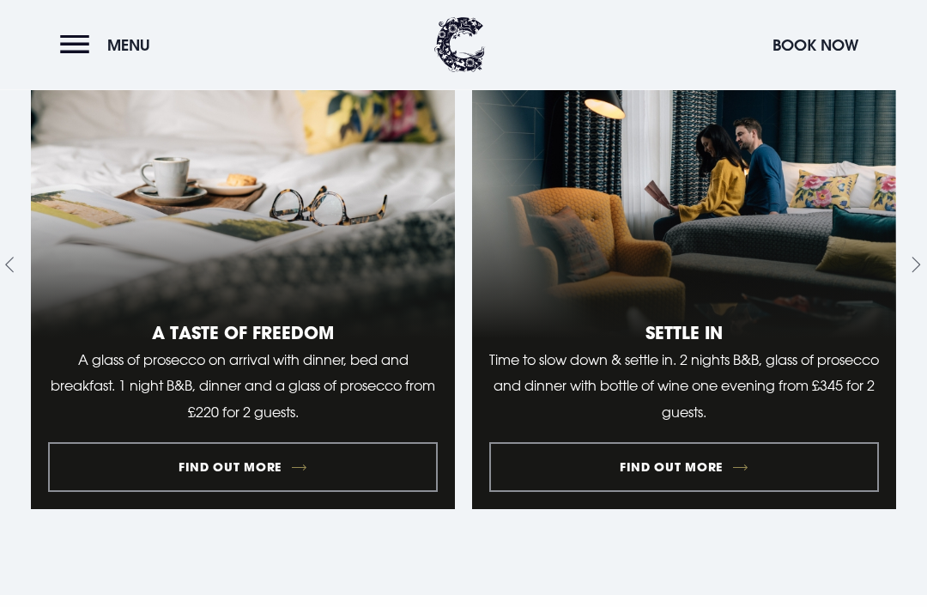
scroll to position [1807, 0]
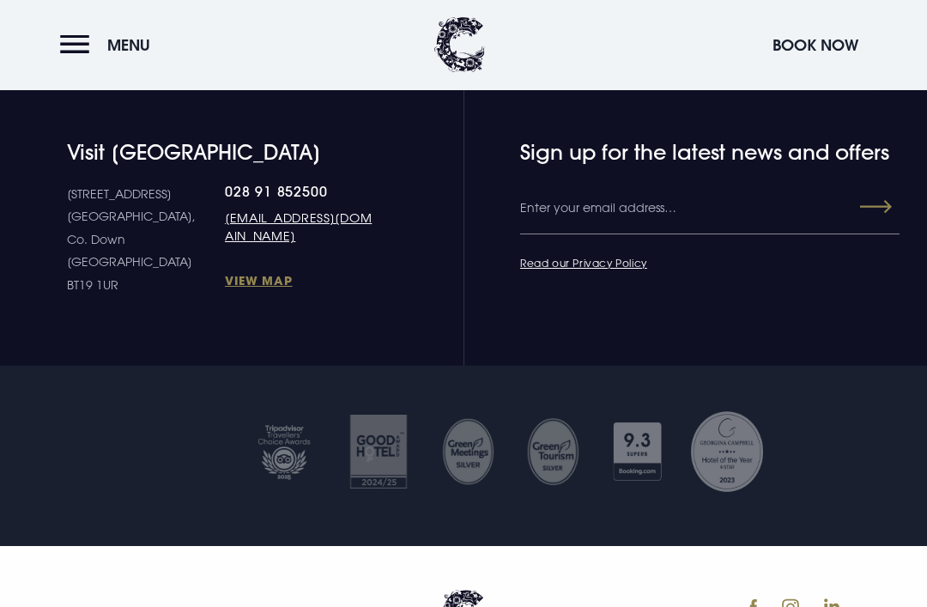
scroll to position [6379, 0]
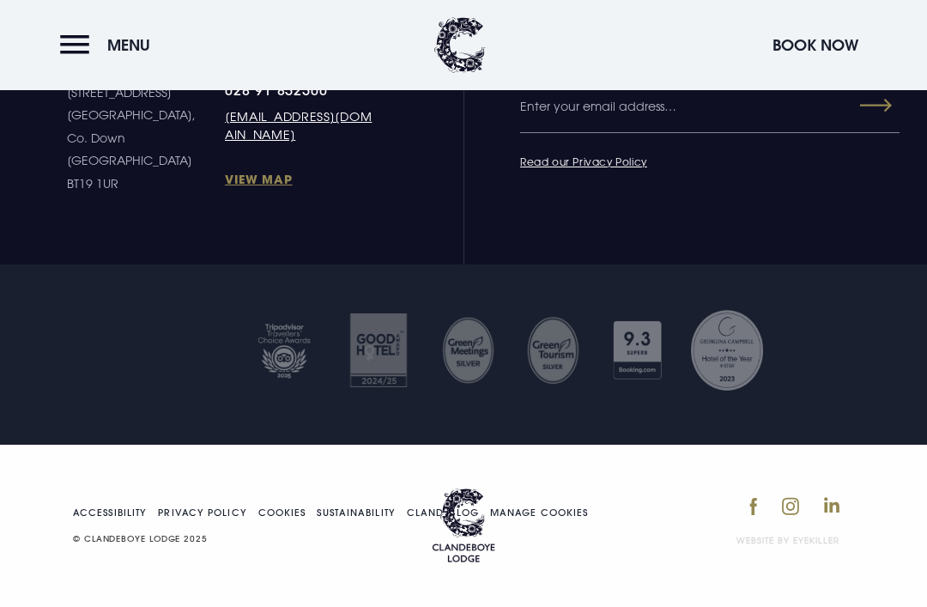
click at [745, 525] on link at bounding box center [746, 507] width 21 height 38
